Goal: Task Accomplishment & Management: Use online tool/utility

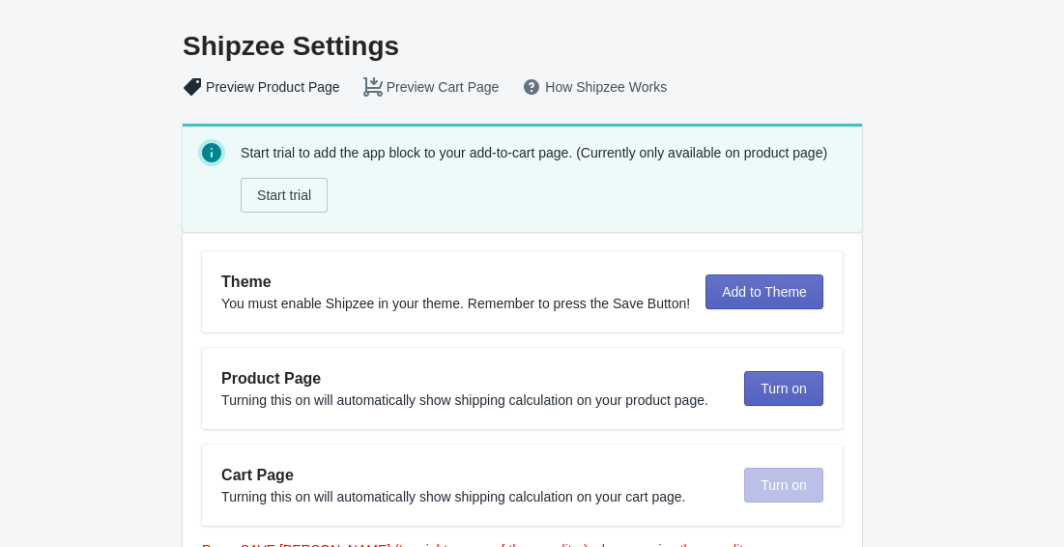
click at [285, 84] on button "Preview Product Page" at bounding box center [261, 87] width 181 height 35
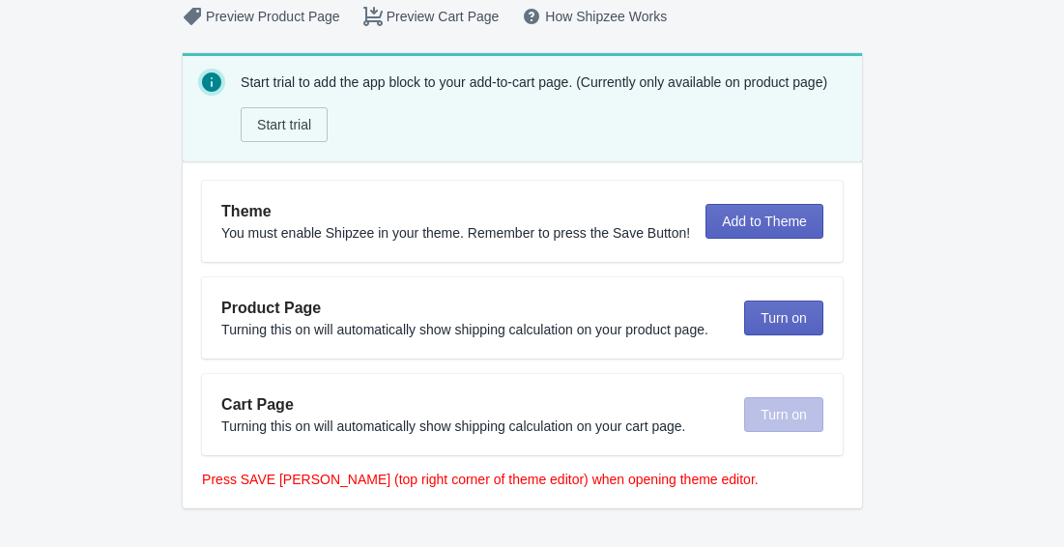
scroll to position [68, 0]
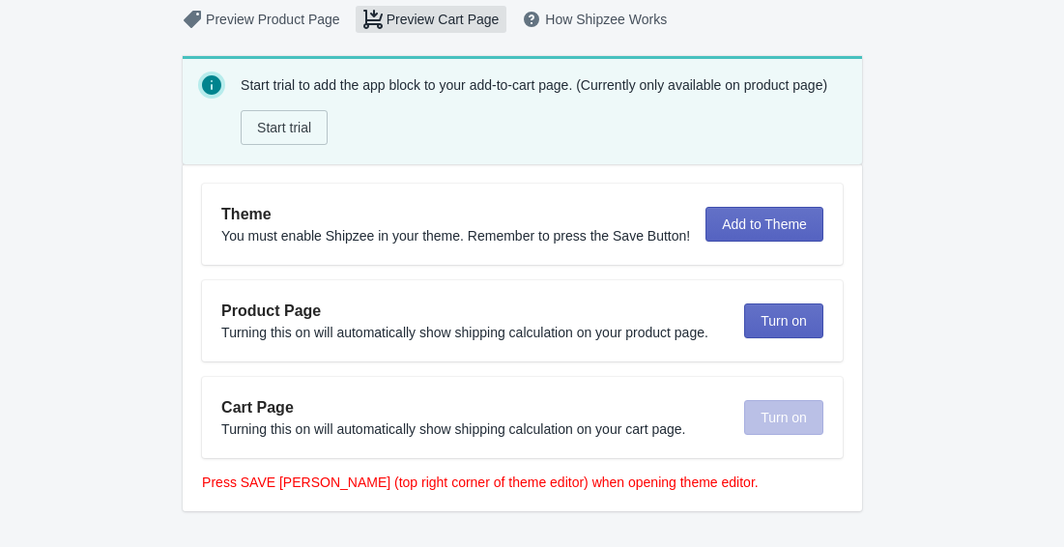
click at [422, 20] on button "Preview Cart Page" at bounding box center [431, 19] width 159 height 35
